Goal: Check status: Check status

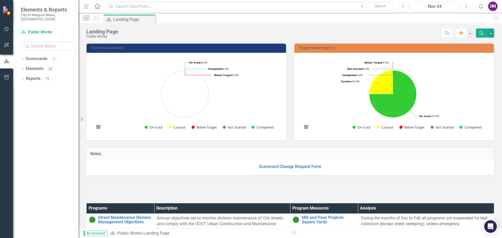
click at [469, 4] on button "Next" at bounding box center [467, 6] width 10 height 9
click at [465, 5] on button "Next" at bounding box center [467, 6] width 10 height 9
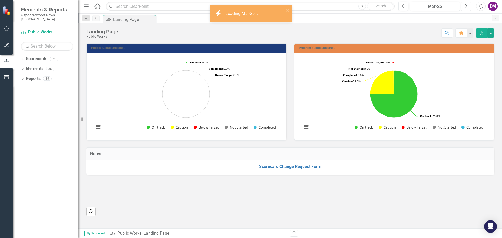
click at [465, 5] on button "Next" at bounding box center [467, 6] width 10 height 9
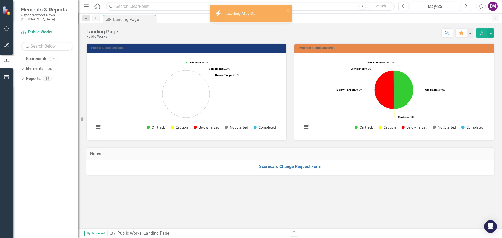
click at [465, 5] on button "Next" at bounding box center [467, 6] width 10 height 9
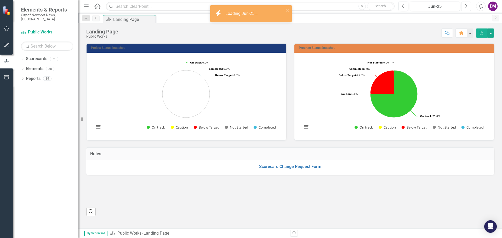
click at [465, 5] on button "Next" at bounding box center [467, 6] width 10 height 9
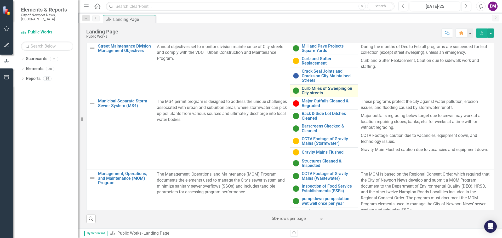
drag, startPoint x: 118, startPoint y: 12, endPoint x: 302, endPoint y: 95, distance: 202.3
